Goal: Task Accomplishment & Management: Manage account settings

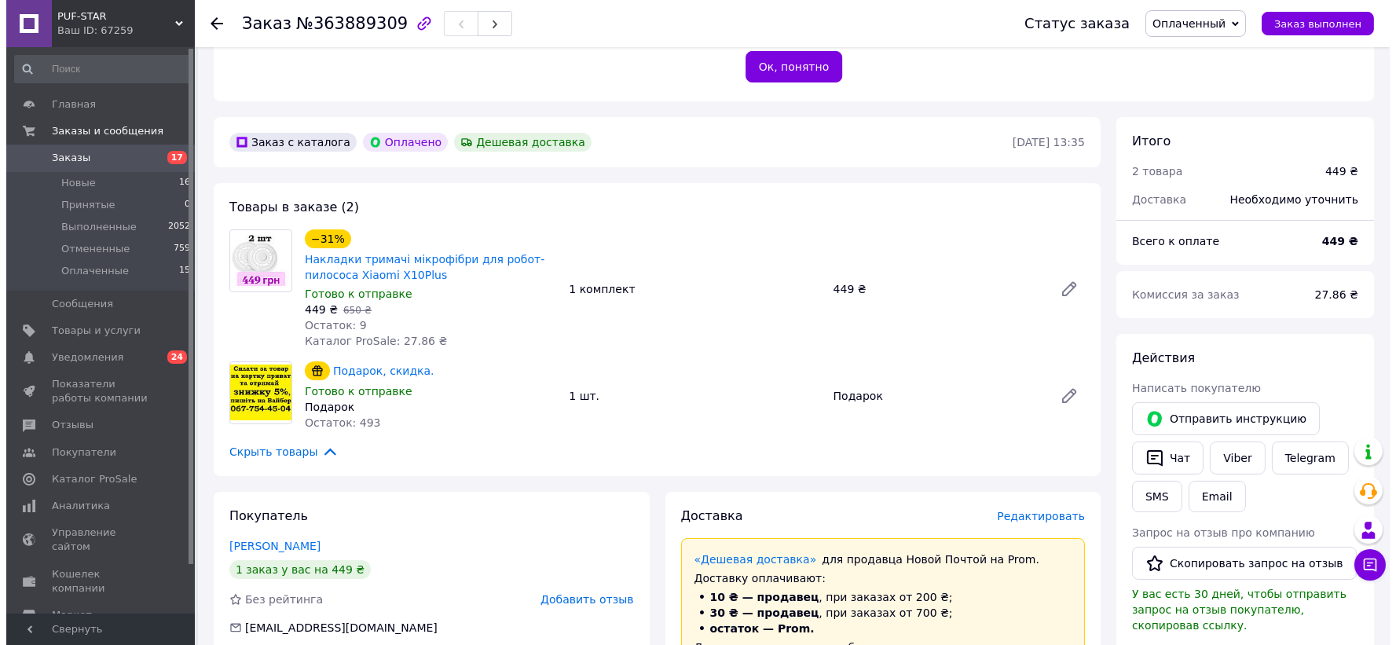
scroll to position [415, 0]
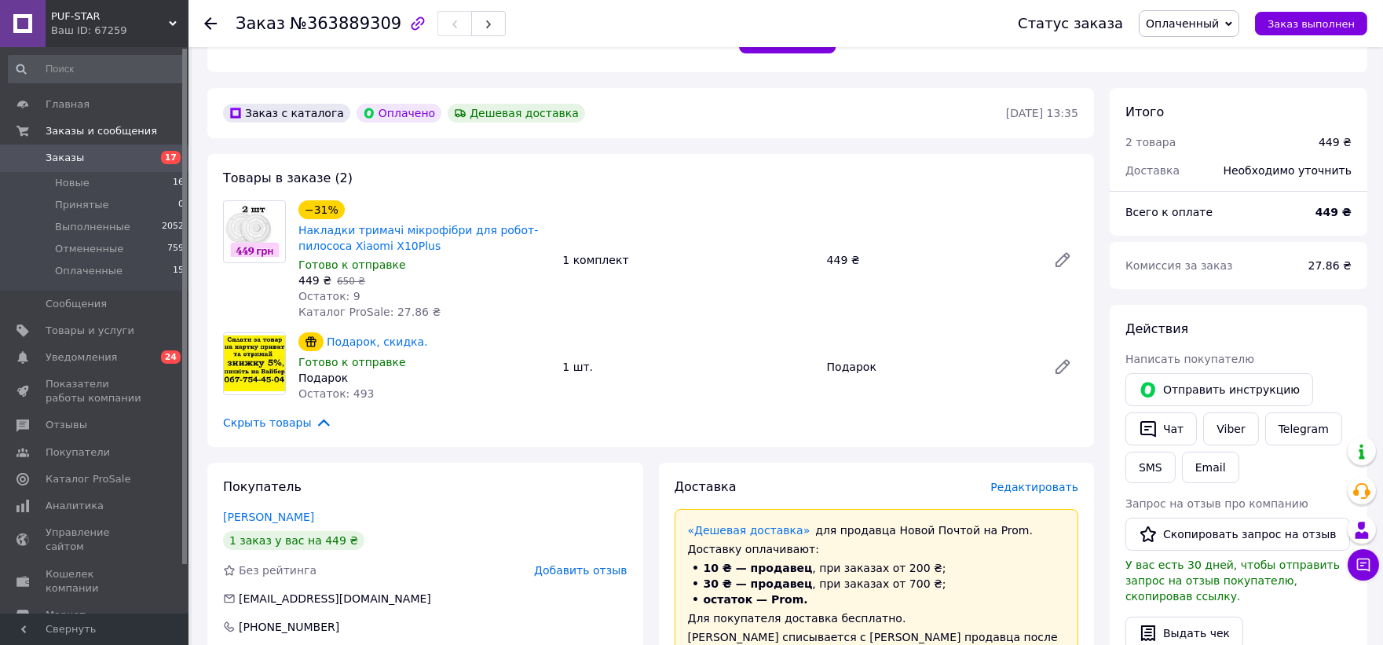
click at [1040, 481] on span "Редактировать" at bounding box center [1035, 487] width 88 height 13
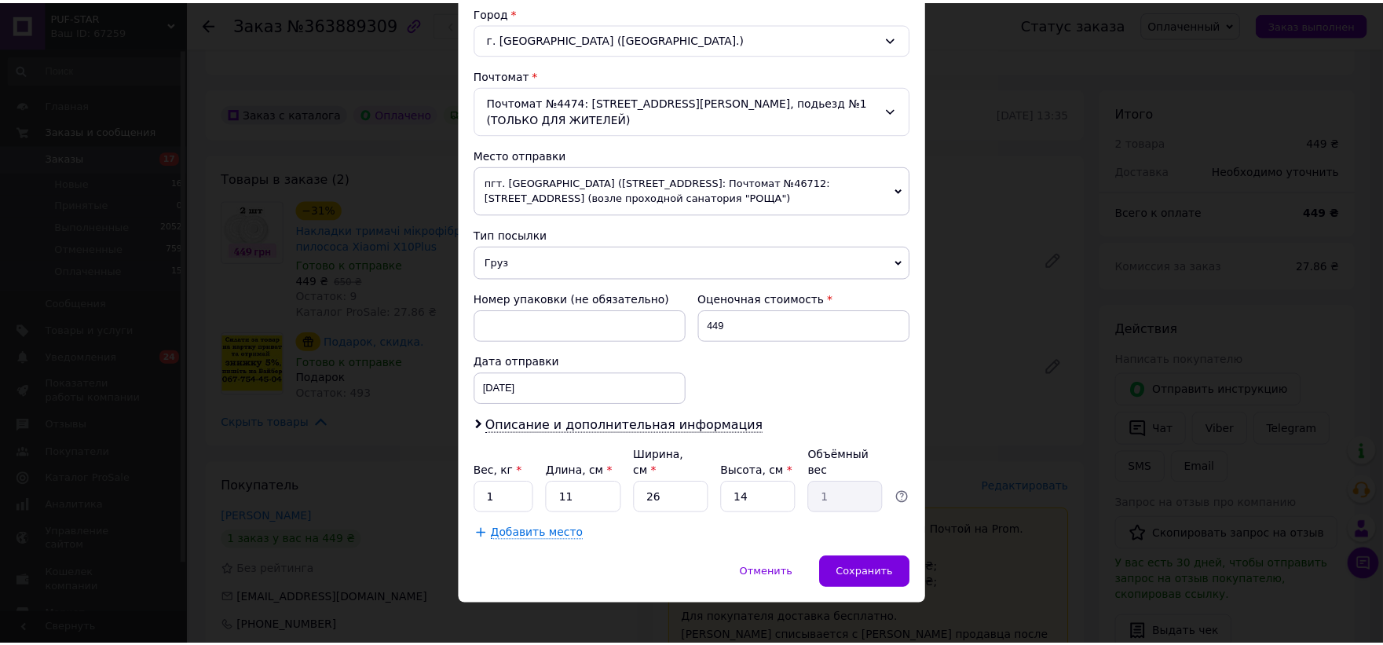
scroll to position [433, 0]
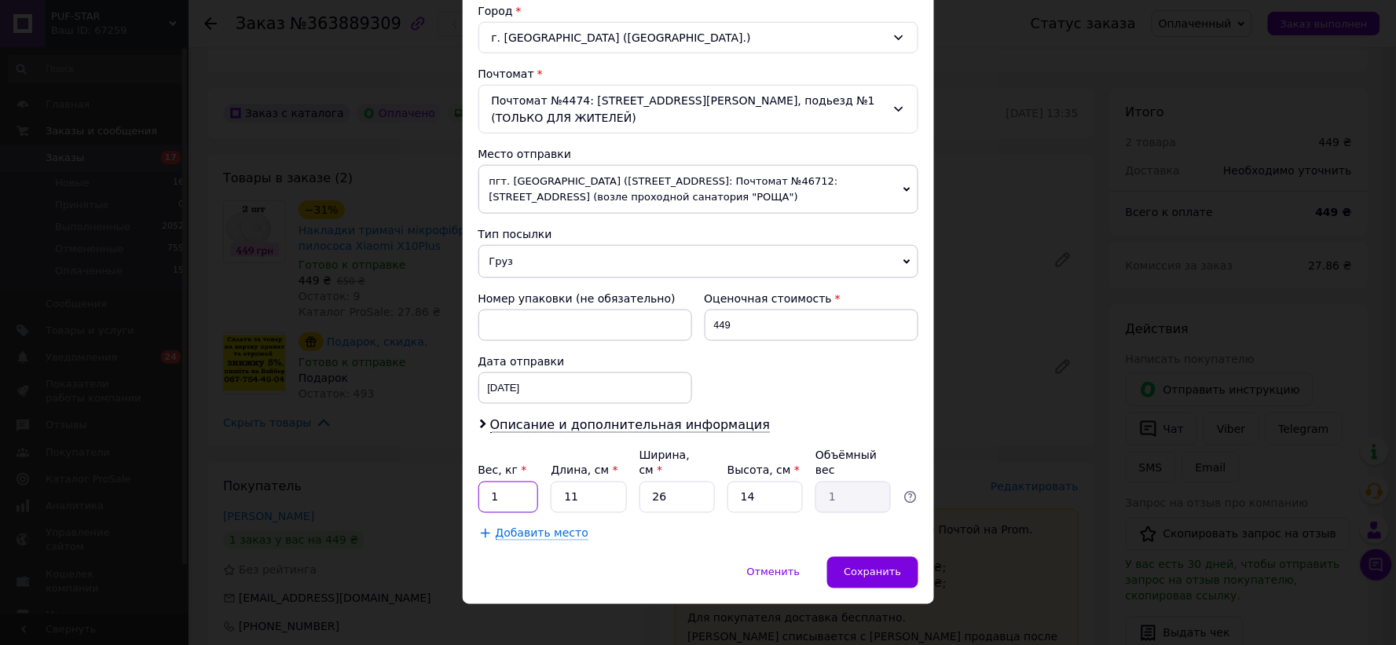
click at [520, 482] on input "1" at bounding box center [508, 497] width 60 height 31
type input "0.165"
drag, startPoint x: 590, startPoint y: 485, endPoint x: 562, endPoint y: 479, distance: 29.0
click at [562, 482] on input "11" at bounding box center [588, 497] width 75 height 31
type input "1"
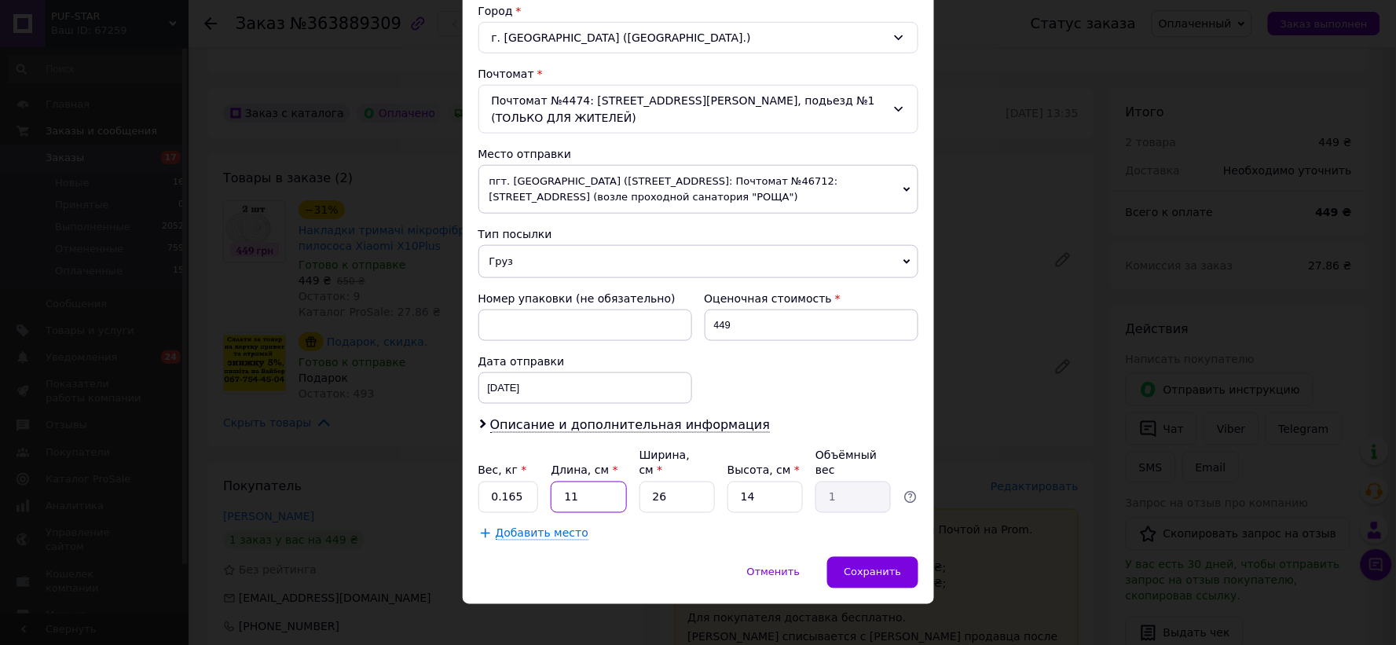
type input "0.1"
type input "15"
type input "1.37"
type input "15"
drag, startPoint x: 665, startPoint y: 484, endPoint x: 637, endPoint y: 479, distance: 28.7
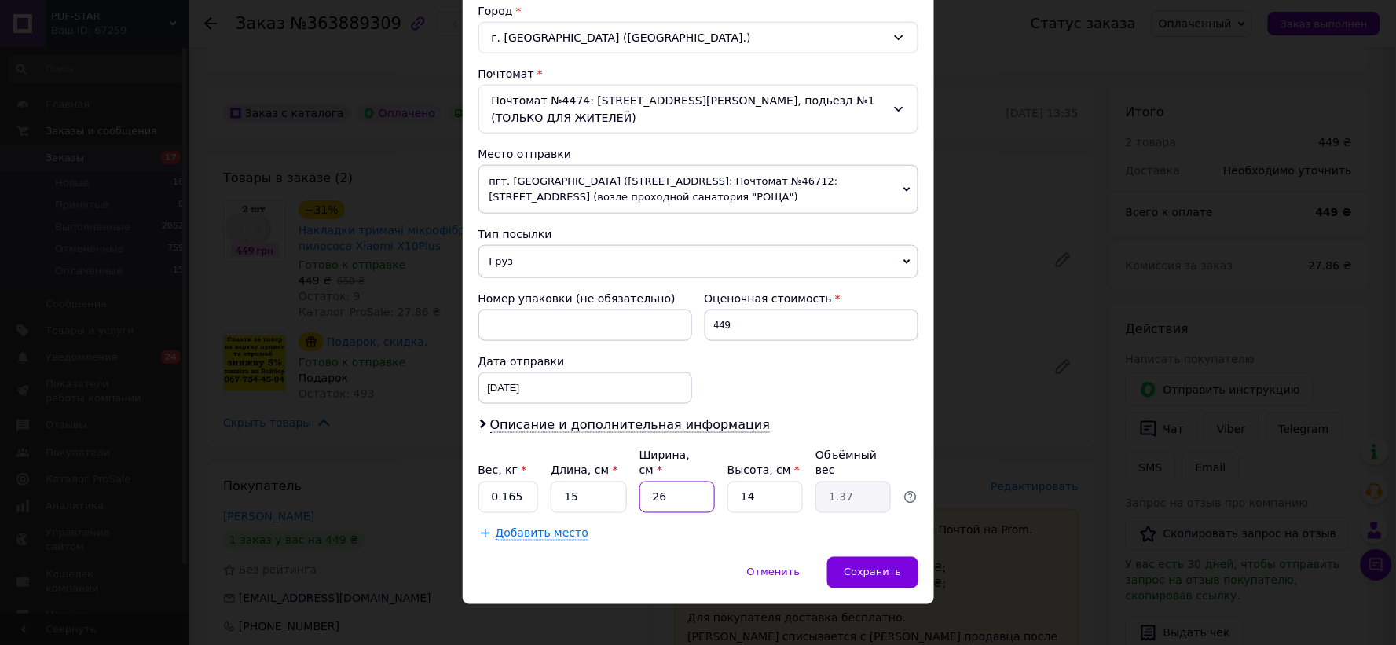
click at [639, 482] on input "26" at bounding box center [676, 497] width 75 height 31
type input "1"
type input "0.1"
type input "14"
type input "0.74"
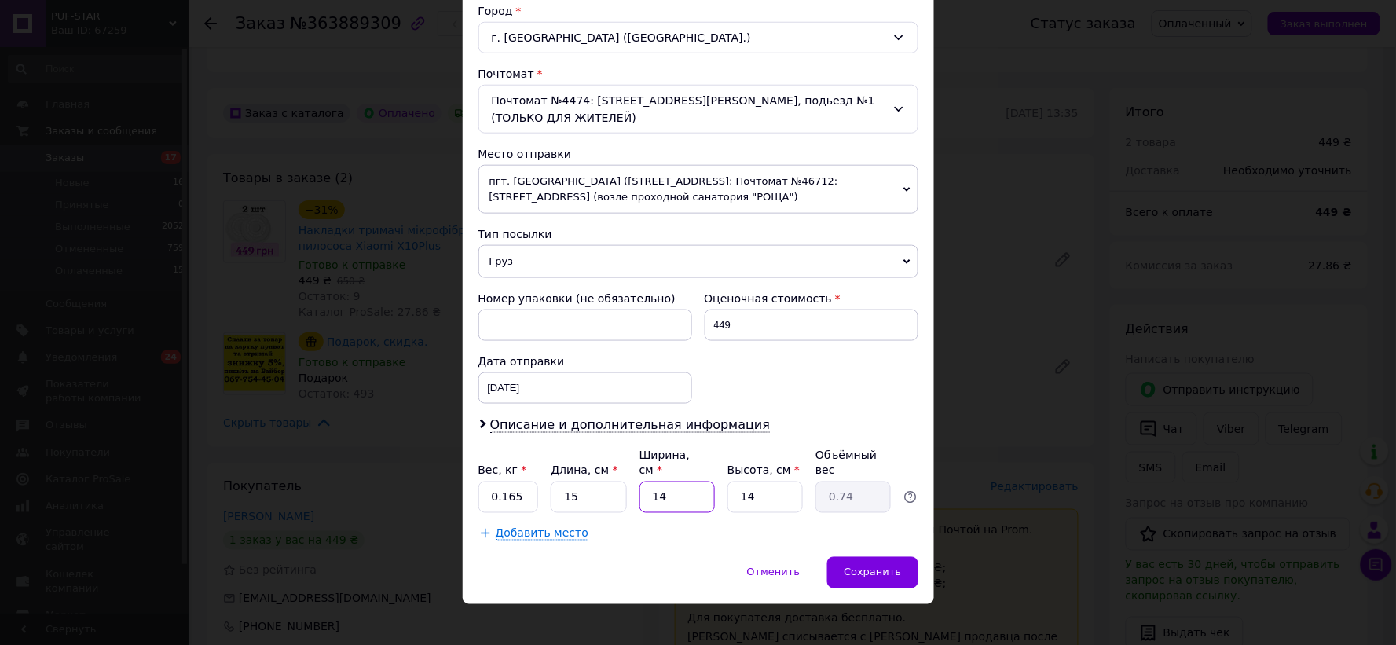
type input "14"
drag, startPoint x: 757, startPoint y: 481, endPoint x: 735, endPoint y: 480, distance: 22.0
click at [735, 482] on input "14" at bounding box center [764, 497] width 75 height 31
type input "7"
type input "0.37"
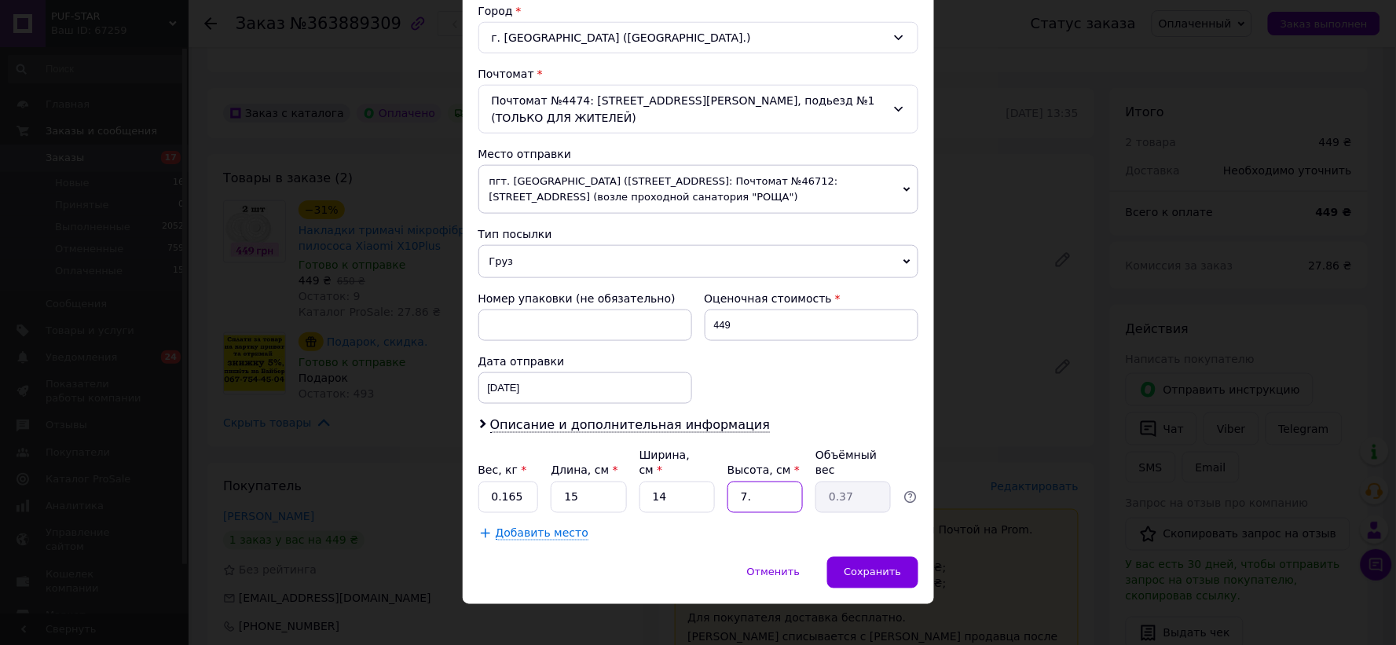
type input "7.5"
type input "0.39"
type input "7.5"
click at [686, 557] on div "Отменить   Сохранить" at bounding box center [698, 580] width 471 height 47
click at [888, 566] on span "Сохранить" at bounding box center [872, 572] width 57 height 12
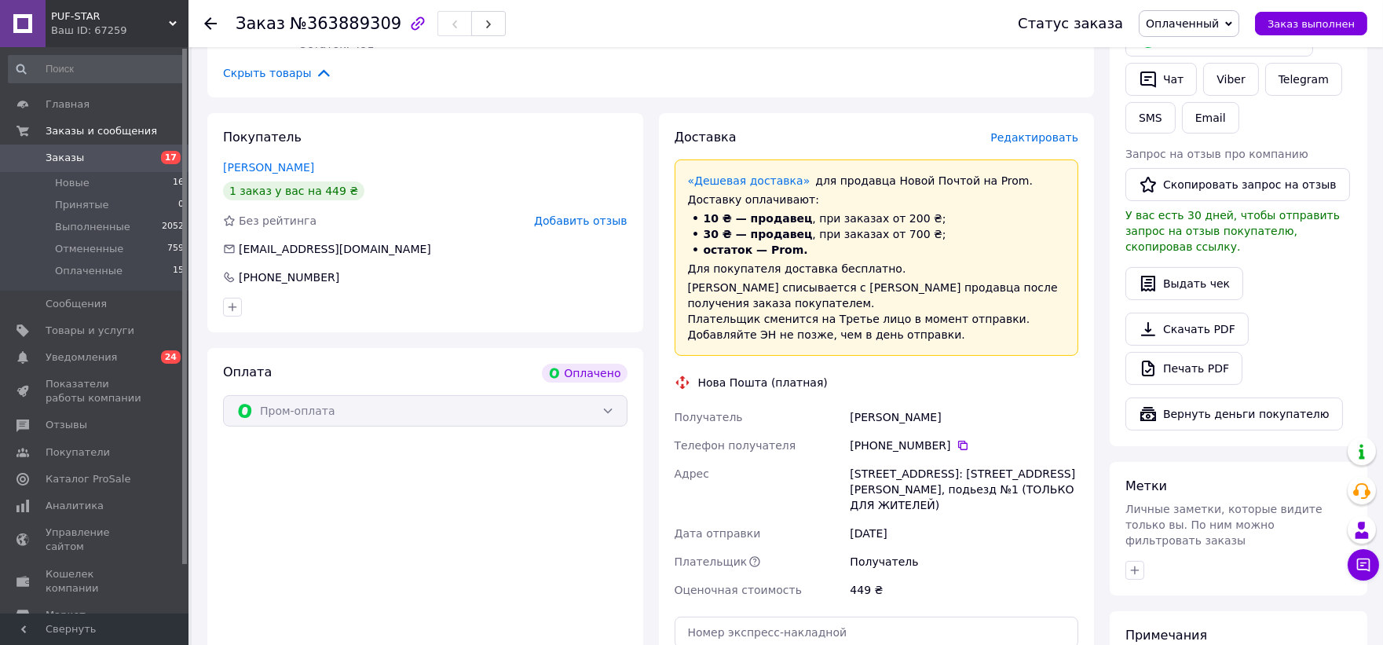
scroll to position [852, 0]
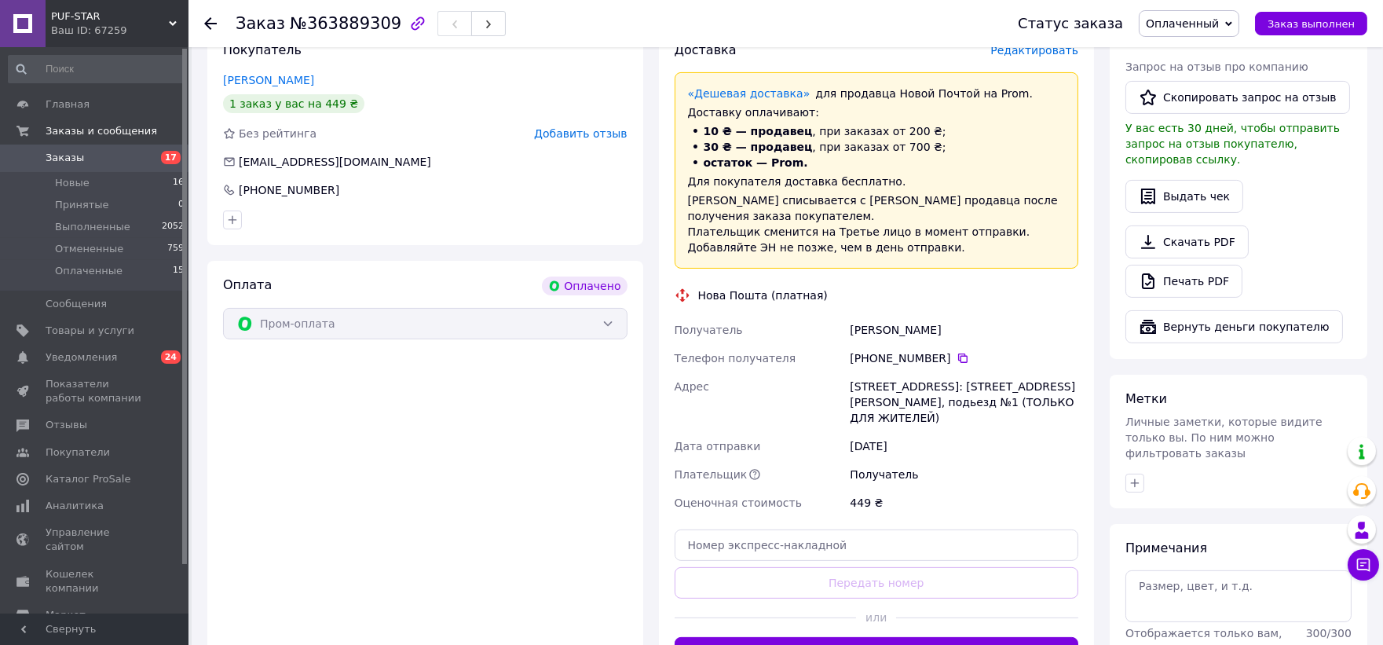
click at [947, 637] on button "Сгенерировать ЭН" at bounding box center [877, 652] width 405 height 31
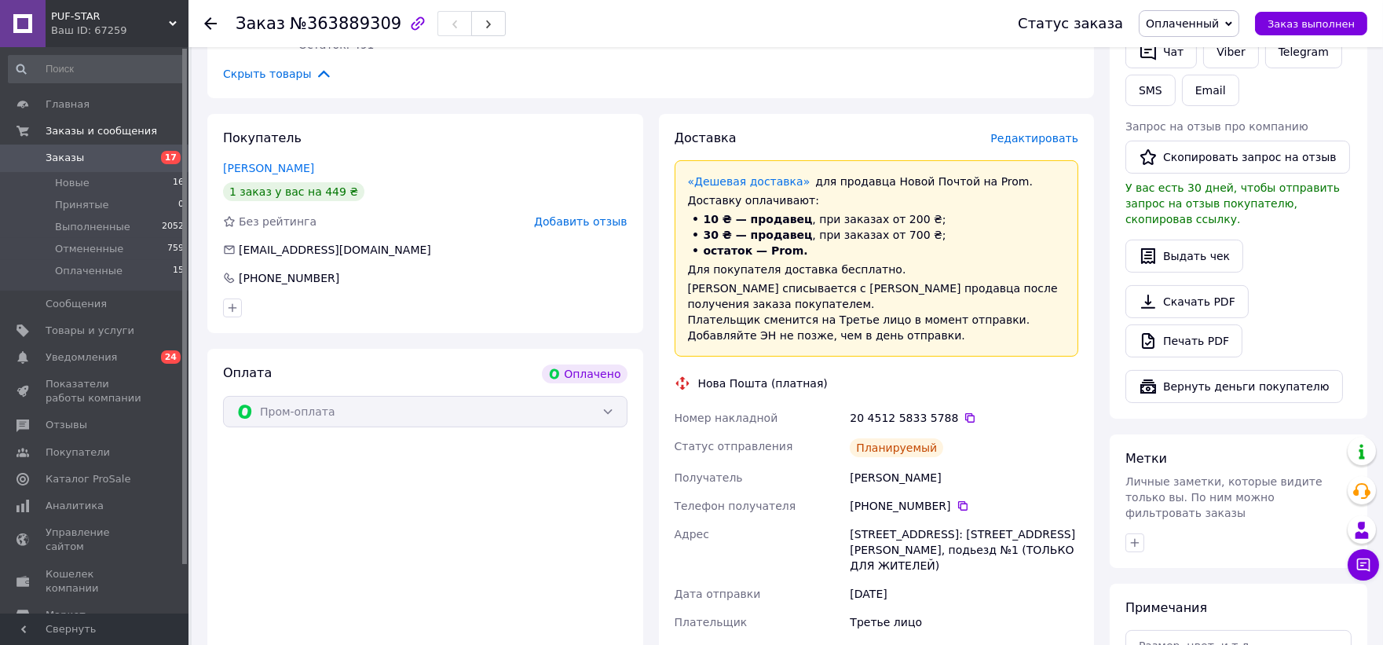
scroll to position [764, 0]
click at [964, 411] on icon at bounding box center [970, 417] width 13 height 13
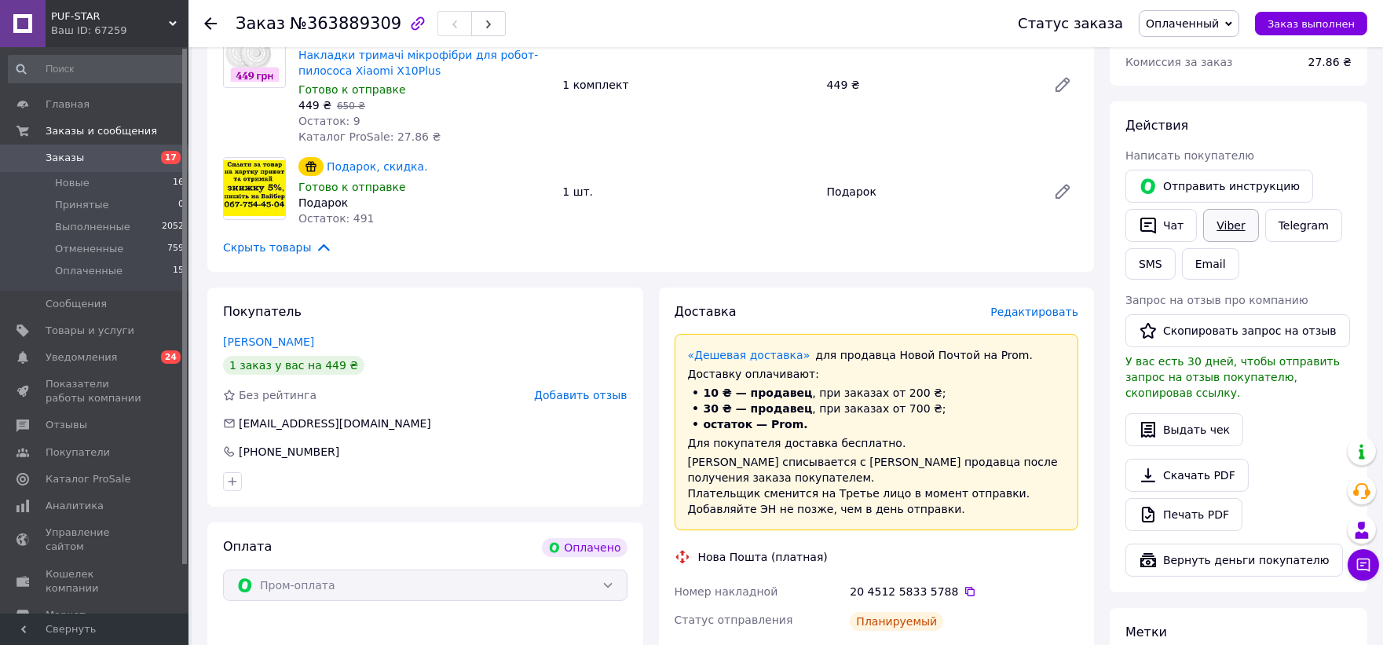
click at [1232, 209] on link "Viber" at bounding box center [1231, 225] width 55 height 33
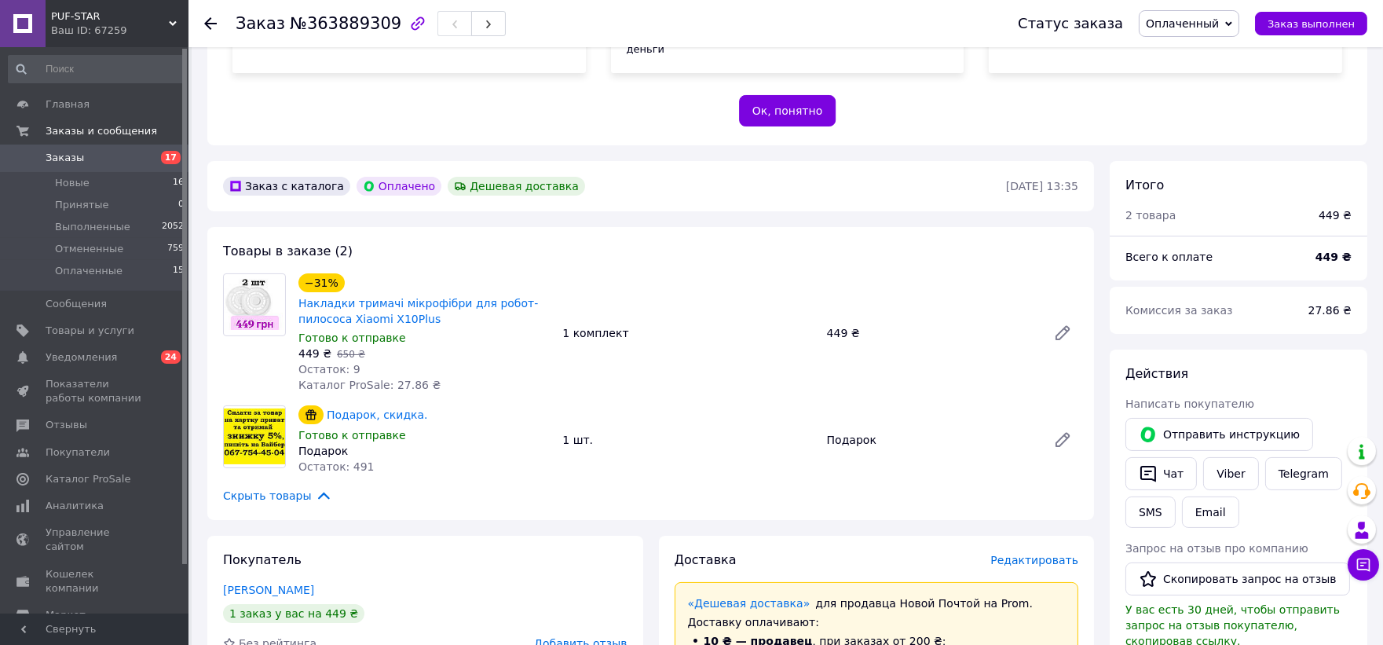
scroll to position [240, 0]
